Goal: Task Accomplishment & Management: Complete application form

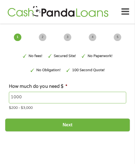
type input "EAIaIQobChMIi-WY9--tjwMVmSzUAR2U8Ql2EAAYAiAAEgJm3PD_BwE"
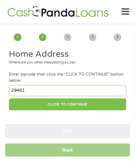
type input "29461"
click at [71, 104] on button "CLICK TO CONTINUE" at bounding box center [67, 104] width 117 height 12
type input "29461"
type input "Moncks Corner"
select select "[US_STATE]"
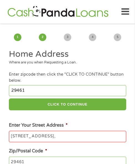
click at [89, 142] on input "[STREET_ADDRESS]," at bounding box center [67, 136] width 117 height 12
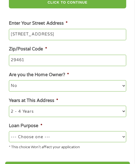
scroll to position [111, 0]
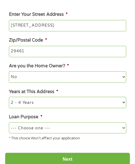
type input "[STREET_ADDRESS]"
click at [60, 130] on select "--- Choose one --- Pay Bills Debt Consolidation Home Improvement Major Purchase…" at bounding box center [67, 127] width 117 height 11
select select "other"
click at [9, 125] on select "--- Choose one --- Pay Bills Debt Consolidation Home Improvement Major Purchase…" at bounding box center [67, 127] width 117 height 11
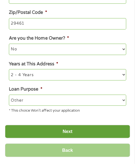
click at [52, 127] on input "Next" at bounding box center [67, 131] width 125 height 14
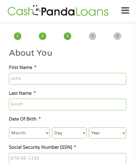
scroll to position [0, 0]
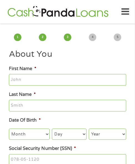
type input "[PERSON_NAME]"
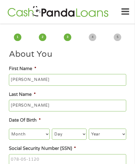
click at [29, 133] on select "Month 1 2 3 4 5 6 7 8 9 10 11 12" at bounding box center [29, 133] width 41 height 11
select select "8"
click at [9, 131] on select "Month 1 2 3 4 5 6 7 8 9 10 11 12" at bounding box center [29, 133] width 41 height 11
click at [69, 132] on select "Day 1 2 3 4 5 6 7 8 9 10 11 12 13 14 15 16 17 18 19 20 21 22 23 24 25 26 27 28 …" at bounding box center [69, 133] width 35 height 11
select select "24"
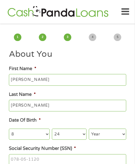
click at [52, 131] on select "Day 1 2 3 4 5 6 7 8 9 10 11 12 13 14 15 16 17 18 19 20 21 22 23 24 25 26 27 28 …" at bounding box center [69, 133] width 35 height 11
click at [112, 138] on select "Year [DATE] 2006 2005 2004 2003 2002 2001 2000 1999 1998 1997 1996 1995 1994 19…" at bounding box center [106, 133] width 37 height 11
select select "1973"
click at [51, 121] on li "Date Of Birth * Month Month 1 2 3 4 5 6 7 8 9 10 11 12 Day Day 1 2 3 4 5 6 7 8 …" at bounding box center [67, 128] width 125 height 23
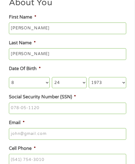
scroll to position [83, 0]
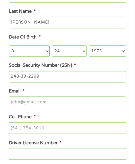
type input "248-33-2299"
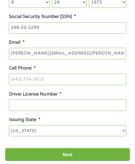
scroll to position [138, 0]
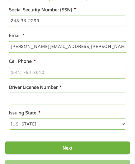
type input "[PERSON_NAME][EMAIL_ADDRESS][PERSON_NAME][DOMAIN_NAME]"
type input "[PHONE_NUMBER]"
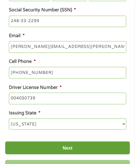
type input "004030739"
click at [94, 150] on input "Next" at bounding box center [67, 148] width 125 height 14
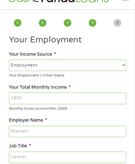
scroll to position [0, 0]
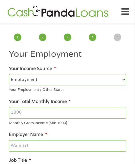
click at [100, 118] on input "Your Total Monthly Income *" at bounding box center [67, 113] width 117 height 12
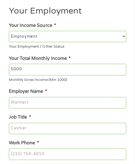
scroll to position [55, 0]
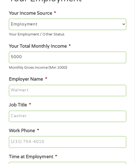
type input "5000"
type input "Horizon Scientific"
click at [60, 118] on input "Job Title *" at bounding box center [67, 116] width 117 height 12
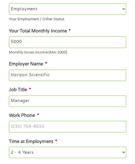
scroll to position [83, 0]
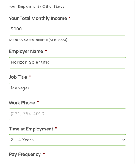
type input "Manager"
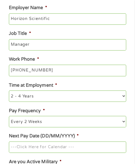
scroll to position [138, 0]
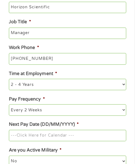
type input "[PHONE_NUMBER]"
click at [62, 136] on input "Next Pay Date (DD/MM/YYYY) *" at bounding box center [67, 135] width 117 height 12
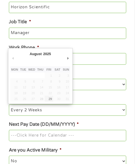
click at [53, 100] on td "30" at bounding box center [57, 98] width 9 height 6
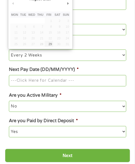
scroll to position [193, 0]
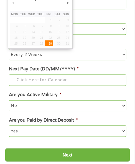
type input "[DATE]"
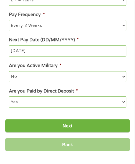
scroll to position [249, 0]
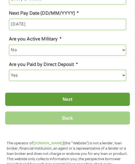
click at [71, 101] on input "Next" at bounding box center [67, 99] width 125 height 14
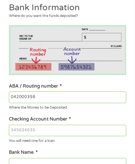
scroll to position [55, 0]
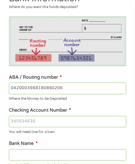
click at [74, 91] on input "0420003988180860206" at bounding box center [67, 88] width 117 height 12
type input "042000398"
type input "PNC BANK ACH SERVICES"
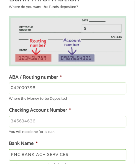
type input "042000398"
type input "8180860206"
click at [74, 94] on input "042000398" at bounding box center [67, 88] width 117 height 12
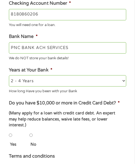
scroll to position [193, 0]
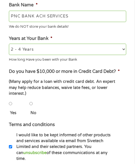
click at [32, 99] on input "No" at bounding box center [30, 103] width 3 height 11
radio input "true"
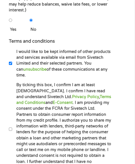
click at [40, 117] on label "By ticking this box, I confirm I am at least [DEMOGRAPHIC_DATA]. I confirm I ha…" at bounding box center [61, 129] width 99 height 94
click at [12, 123] on input "By ticking this box, I confirm I am at least [DEMOGRAPHIC_DATA]. I confirm I ha…" at bounding box center [10, 128] width 3 height 11
checkbox input "true"
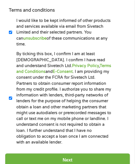
scroll to position [359, 0]
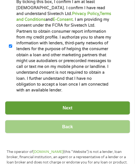
click at [62, 101] on input "Next" at bounding box center [67, 108] width 125 height 14
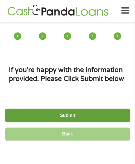
scroll to position [0, 0]
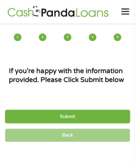
click at [74, 120] on input "Submit" at bounding box center [67, 116] width 125 height 14
